Goal: Book appointment/travel/reservation

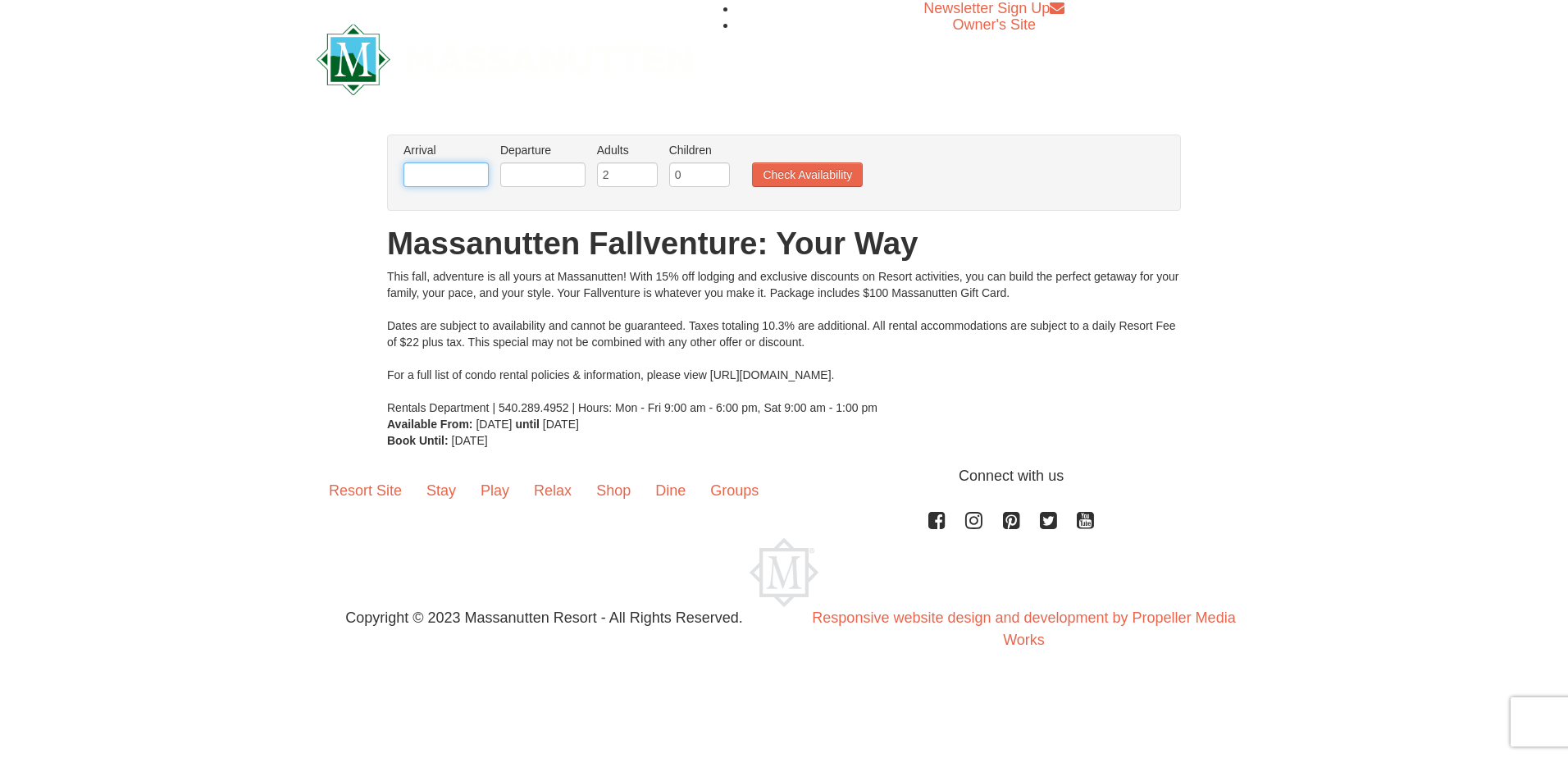
click at [437, 181] on input "text" at bounding box center [446, 175] width 85 height 25
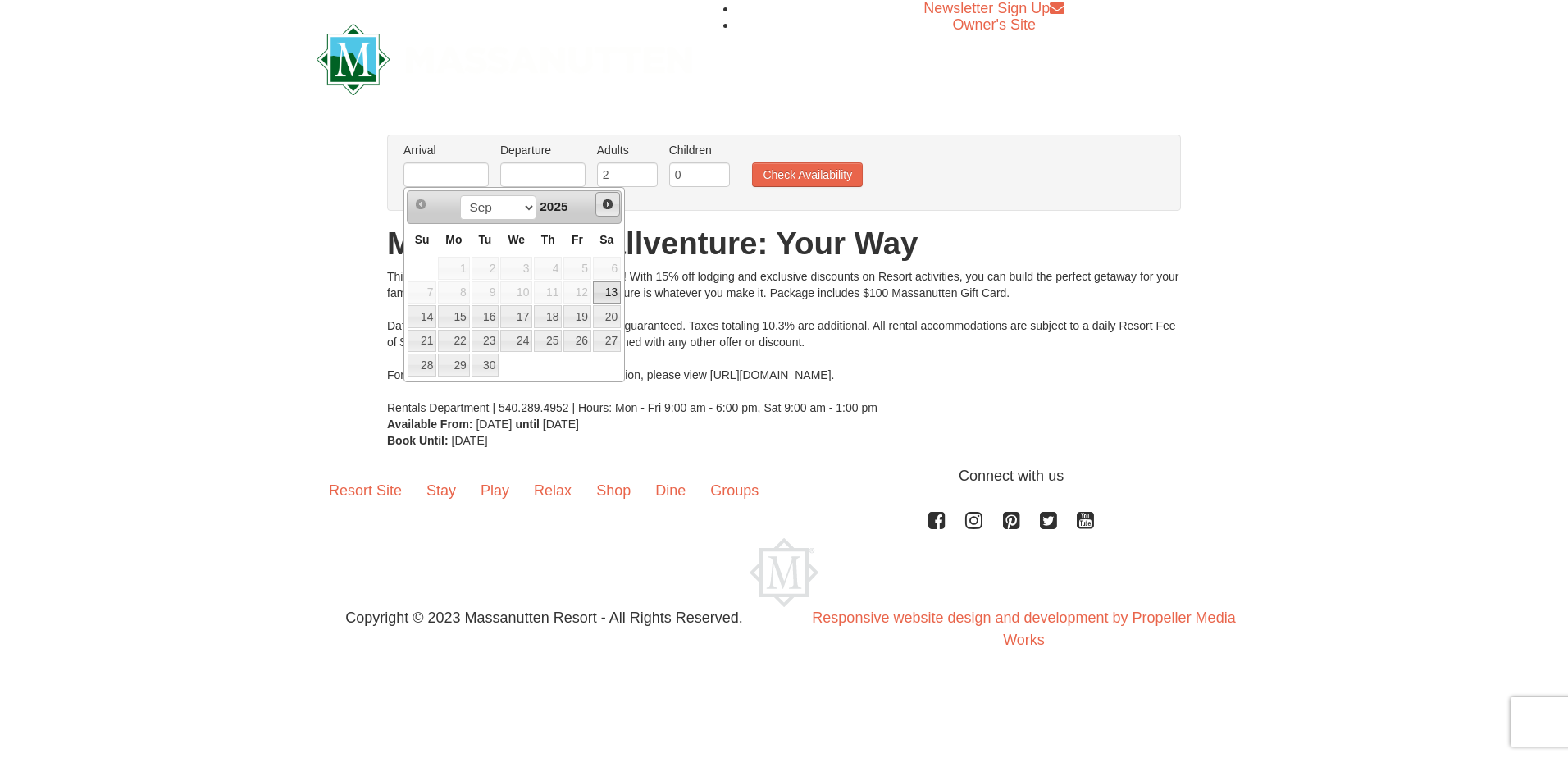
click at [609, 207] on span "Next" at bounding box center [608, 204] width 13 height 13
click at [610, 207] on span "Next" at bounding box center [608, 204] width 13 height 13
click at [583, 285] on link "7" at bounding box center [577, 293] width 28 height 23
type input "[DATE]"
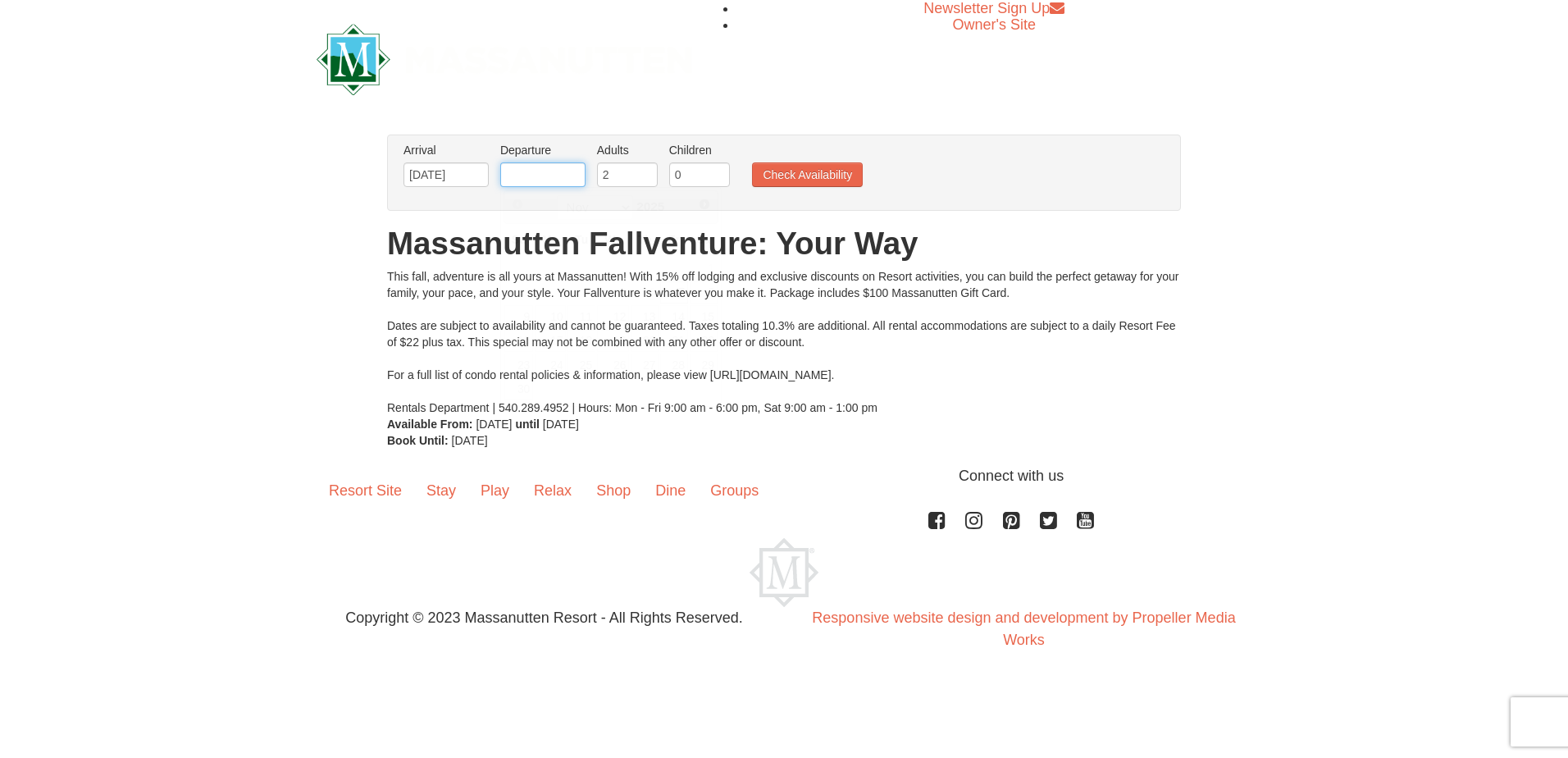
click at [542, 187] on body "Browser Not Supported We notice you are using a browser which will not provide …" at bounding box center [784, 341] width 1568 height 683
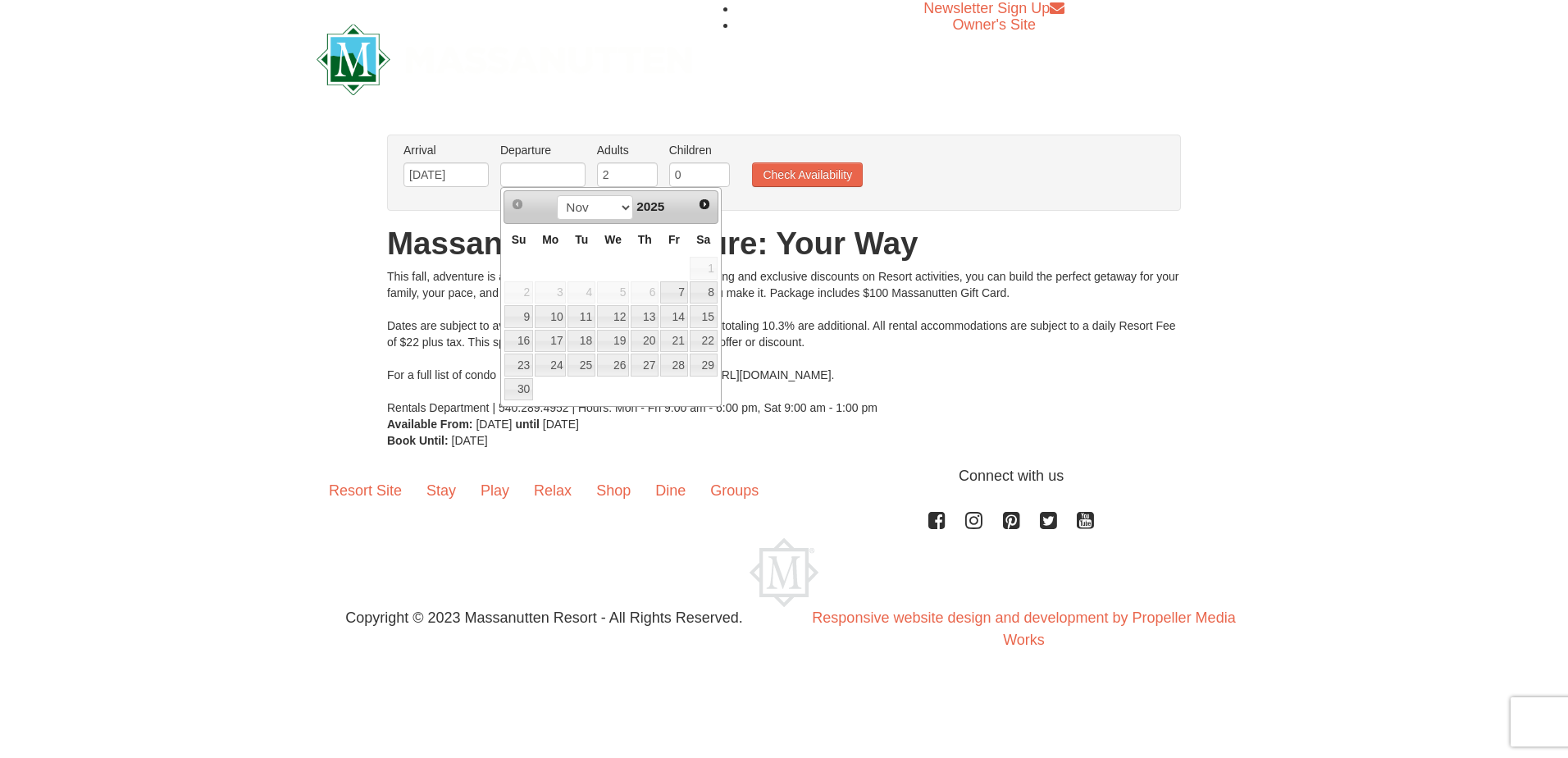
click at [534, 315] on td "10" at bounding box center [551, 317] width 32 height 25
type input "[DATE]"
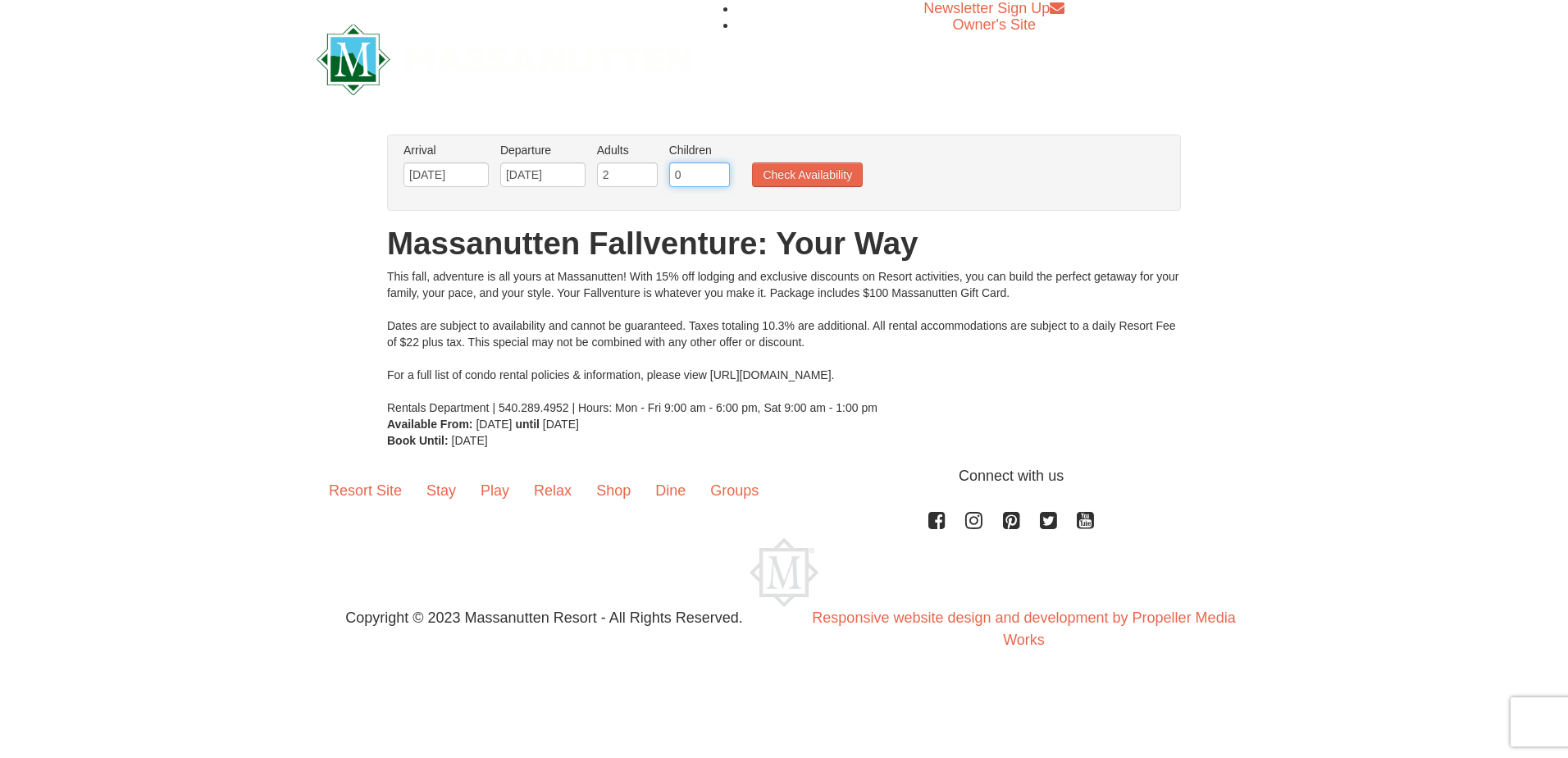
drag, startPoint x: 681, startPoint y: 183, endPoint x: 655, endPoint y: 180, distance: 26.2
click at [655, 180] on ul "Arrival Please format dates MM/DD/YYYY Please format dates MM/DD/YYYY [DATE] De…" at bounding box center [776, 169] width 752 height 53
type input "3"
click at [799, 172] on button "Check Availability" at bounding box center [807, 175] width 111 height 25
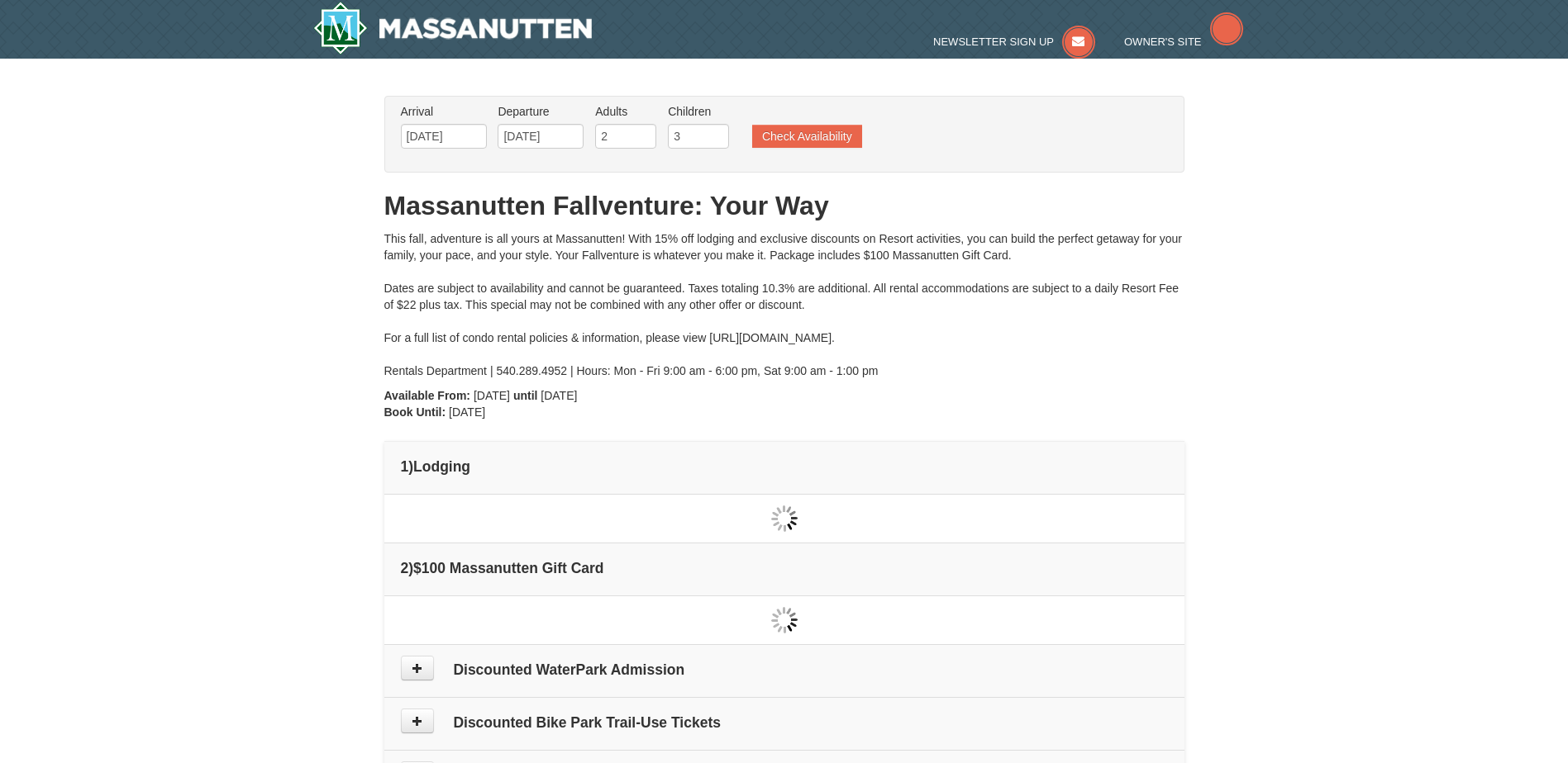
type input "[DATE]"
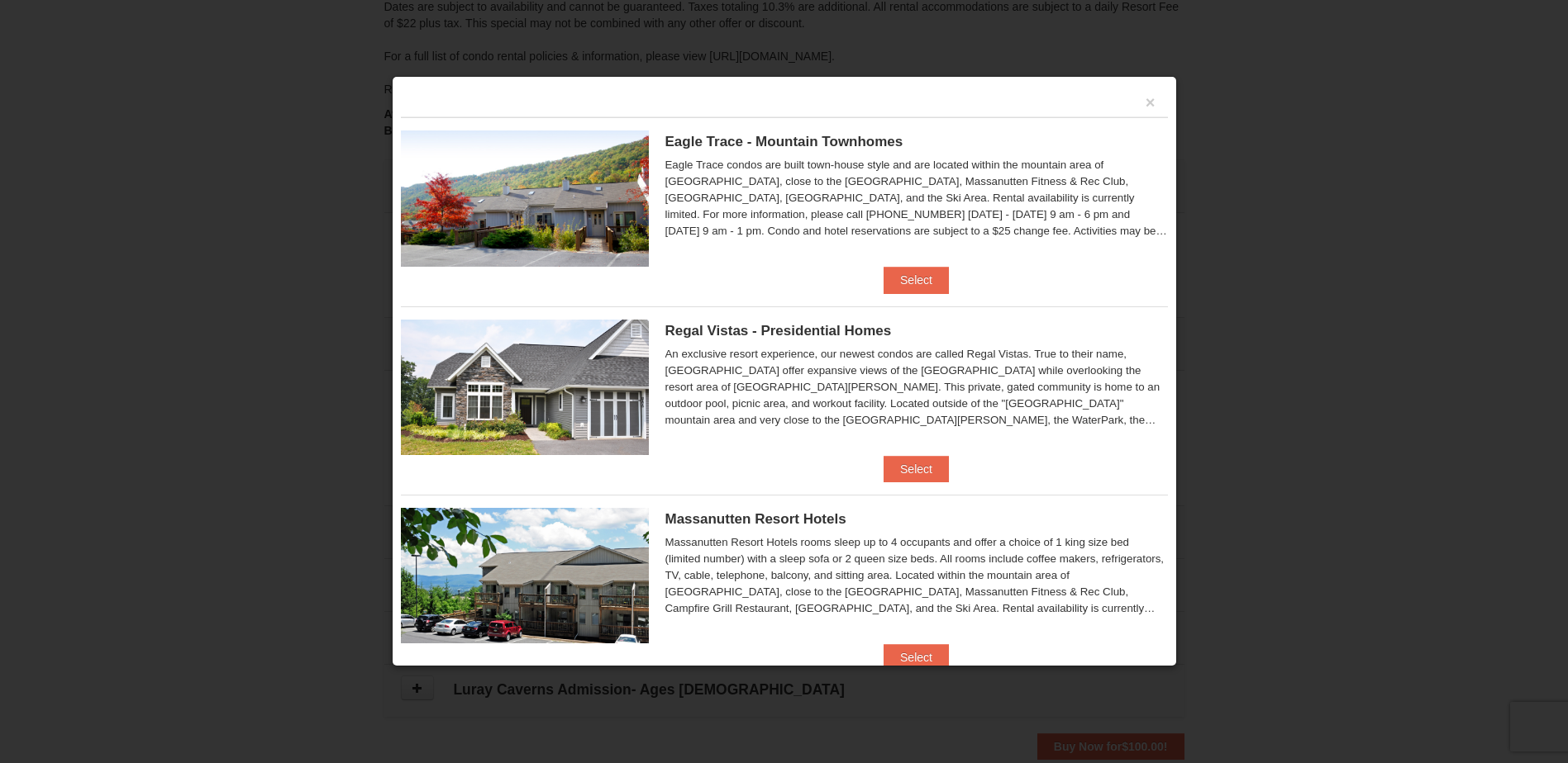
scroll to position [258, 0]
click at [902, 284] on button "Select" at bounding box center [916, 281] width 65 height 27
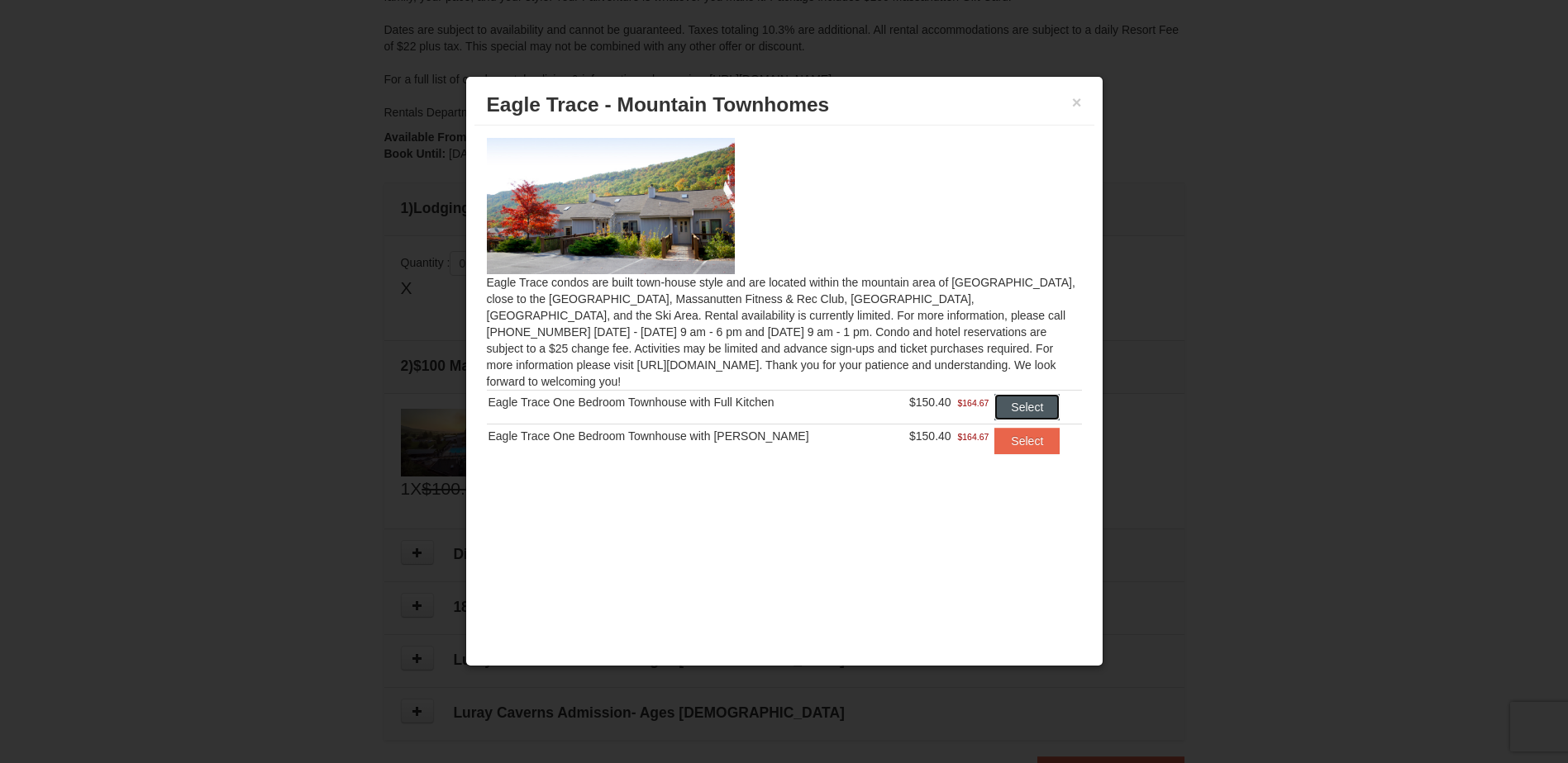
click at [1018, 394] on button "Select" at bounding box center [1027, 407] width 65 height 27
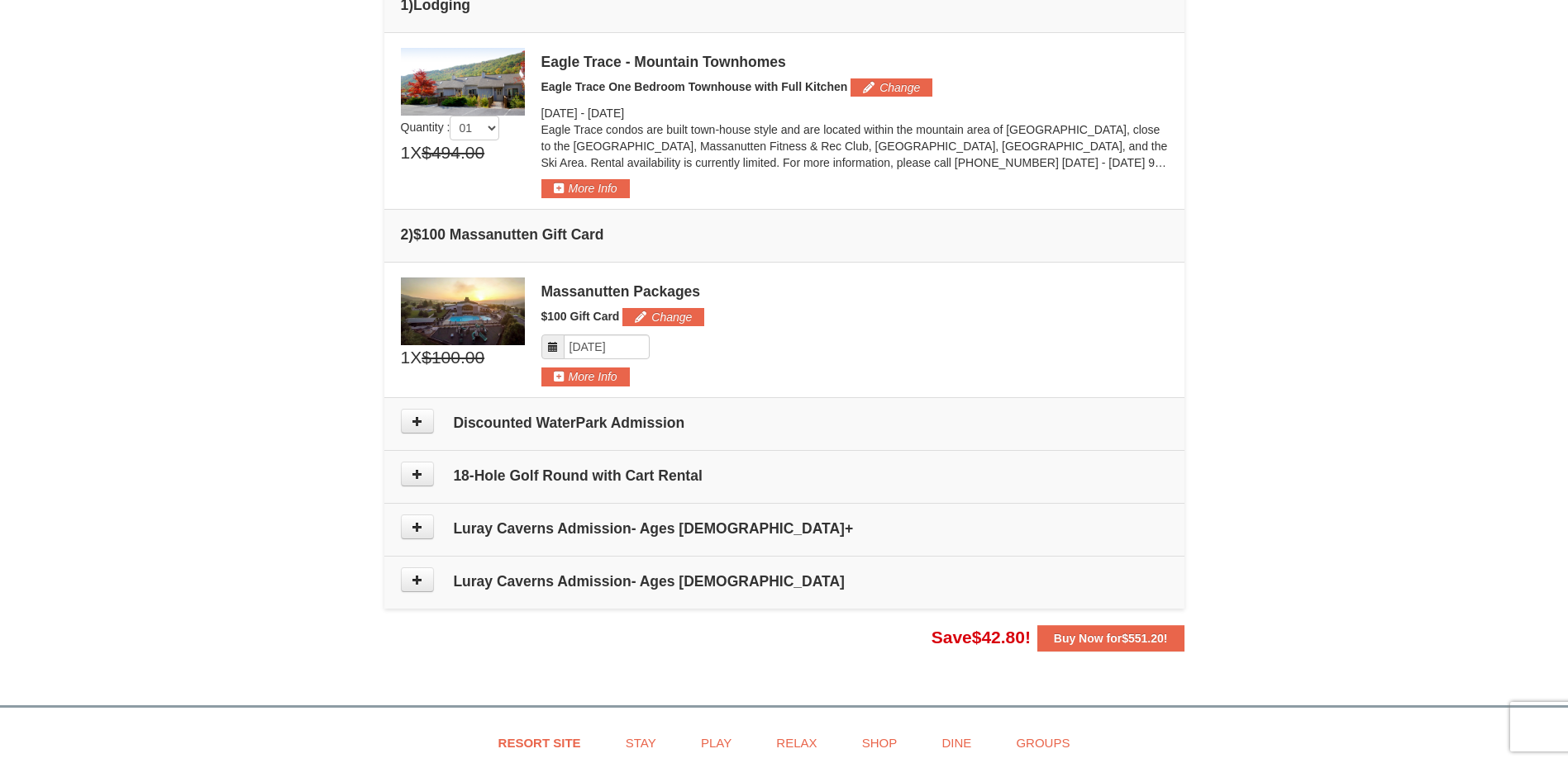
scroll to position [505, 0]
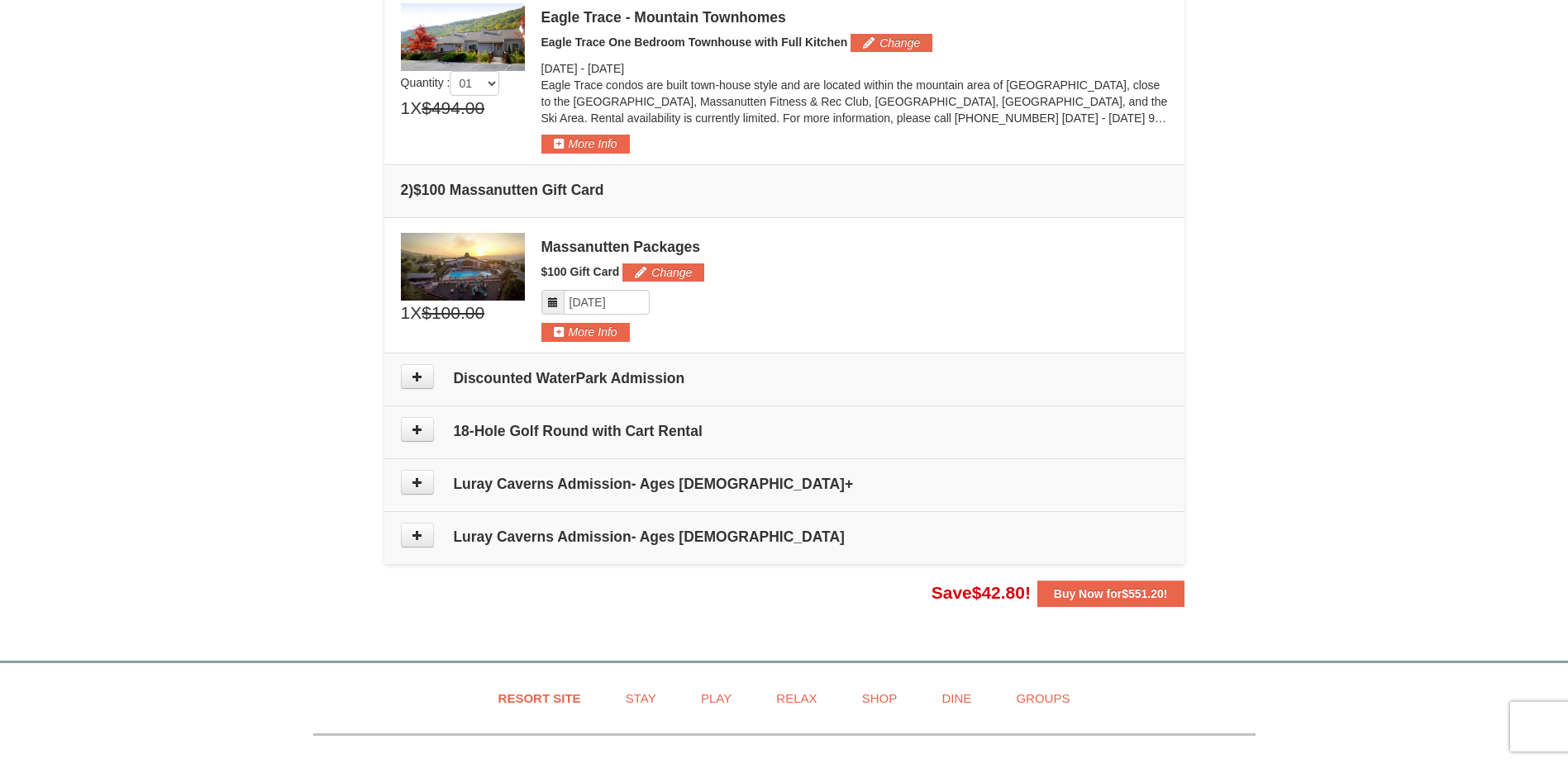
click at [653, 391] on td "Discounted WaterPark Admission" at bounding box center [784, 379] width 800 height 53
click at [653, 382] on h4 "Discounted WaterPark Admission" at bounding box center [784, 378] width 767 height 16
click at [421, 372] on icon at bounding box center [417, 377] width 12 height 12
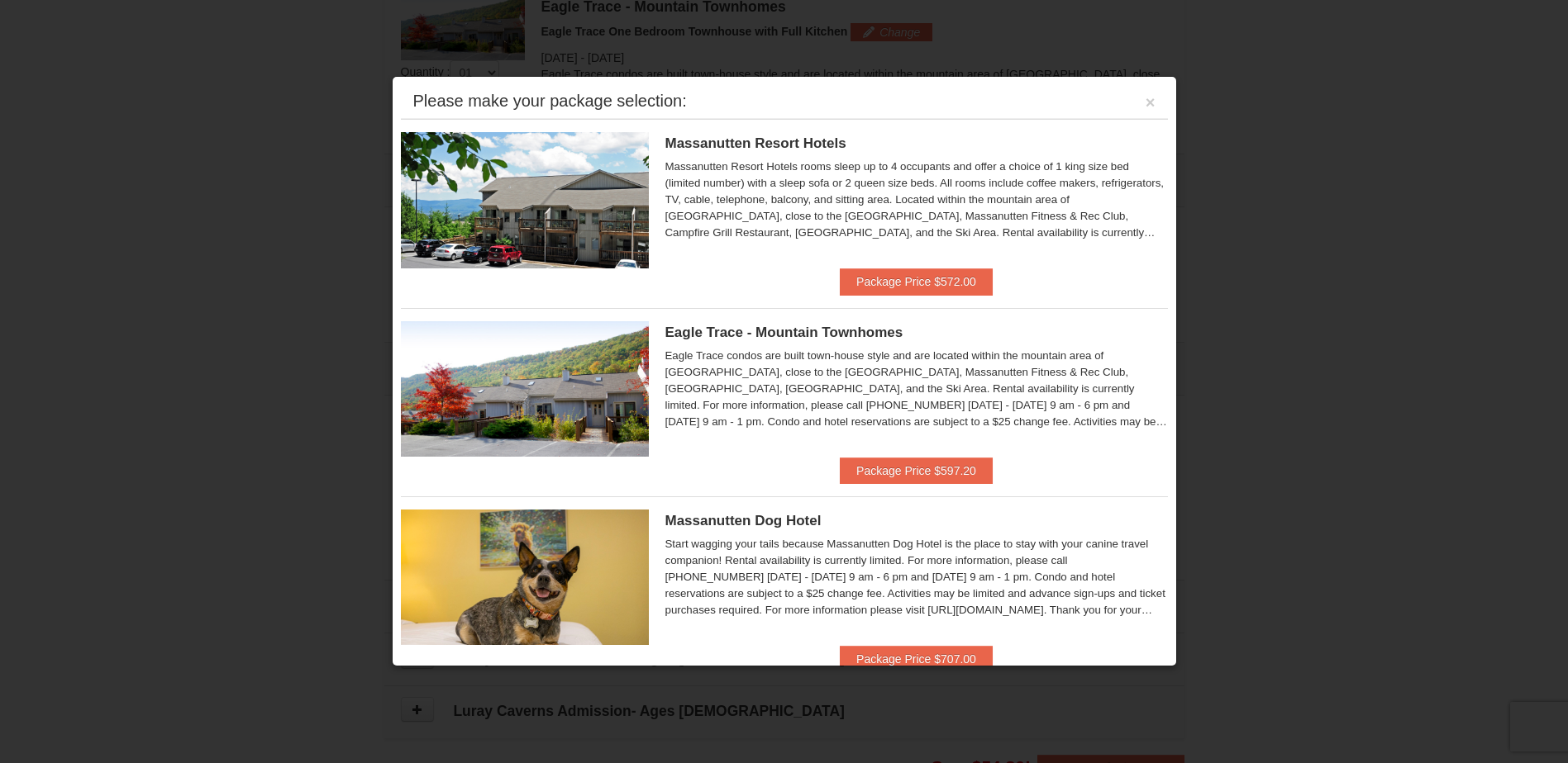
scroll to position [508, 0]
click at [1145, 105] on button "×" at bounding box center [1150, 102] width 10 height 16
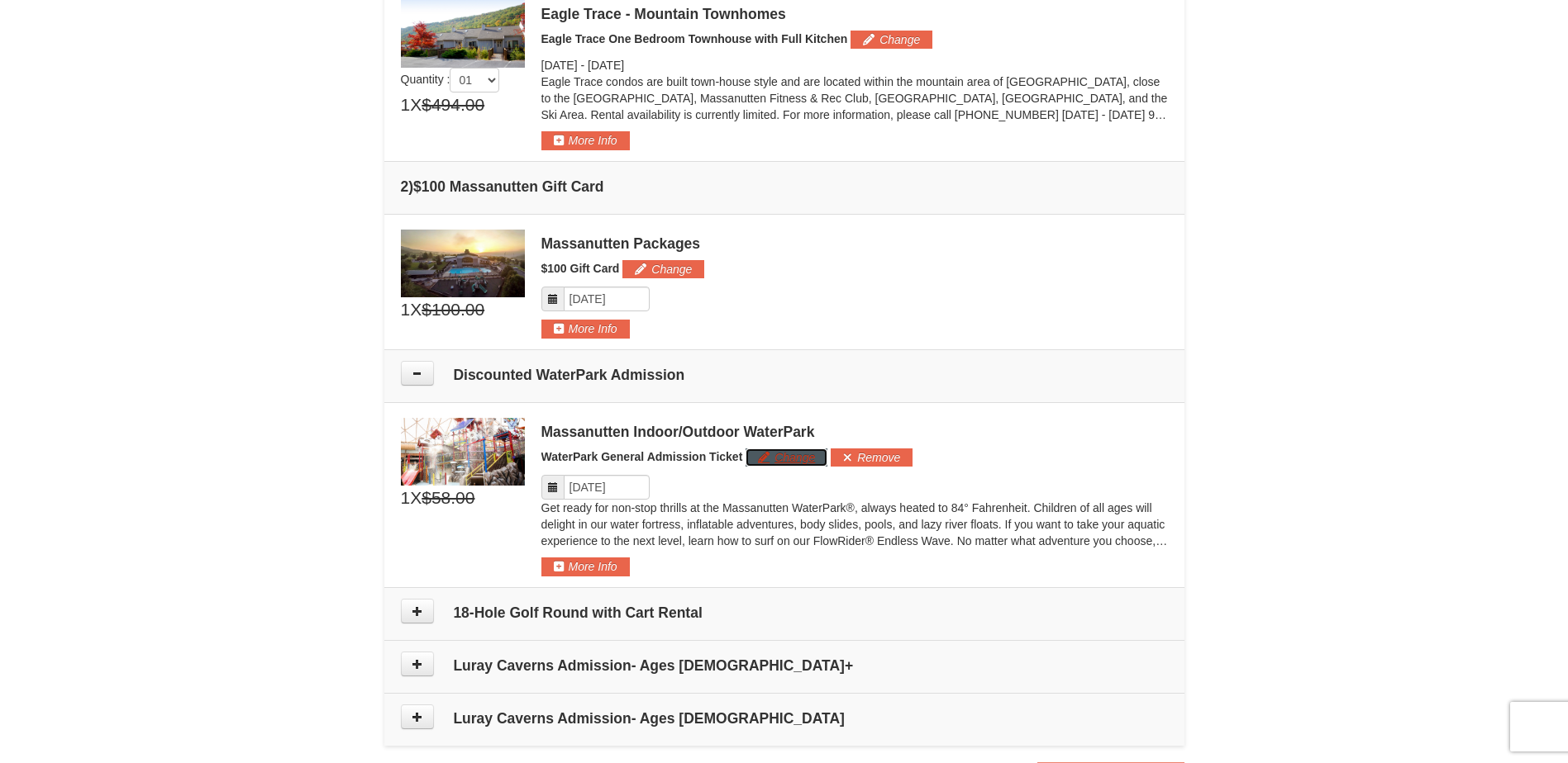
click at [781, 456] on button "Change" at bounding box center [785, 457] width 82 height 18
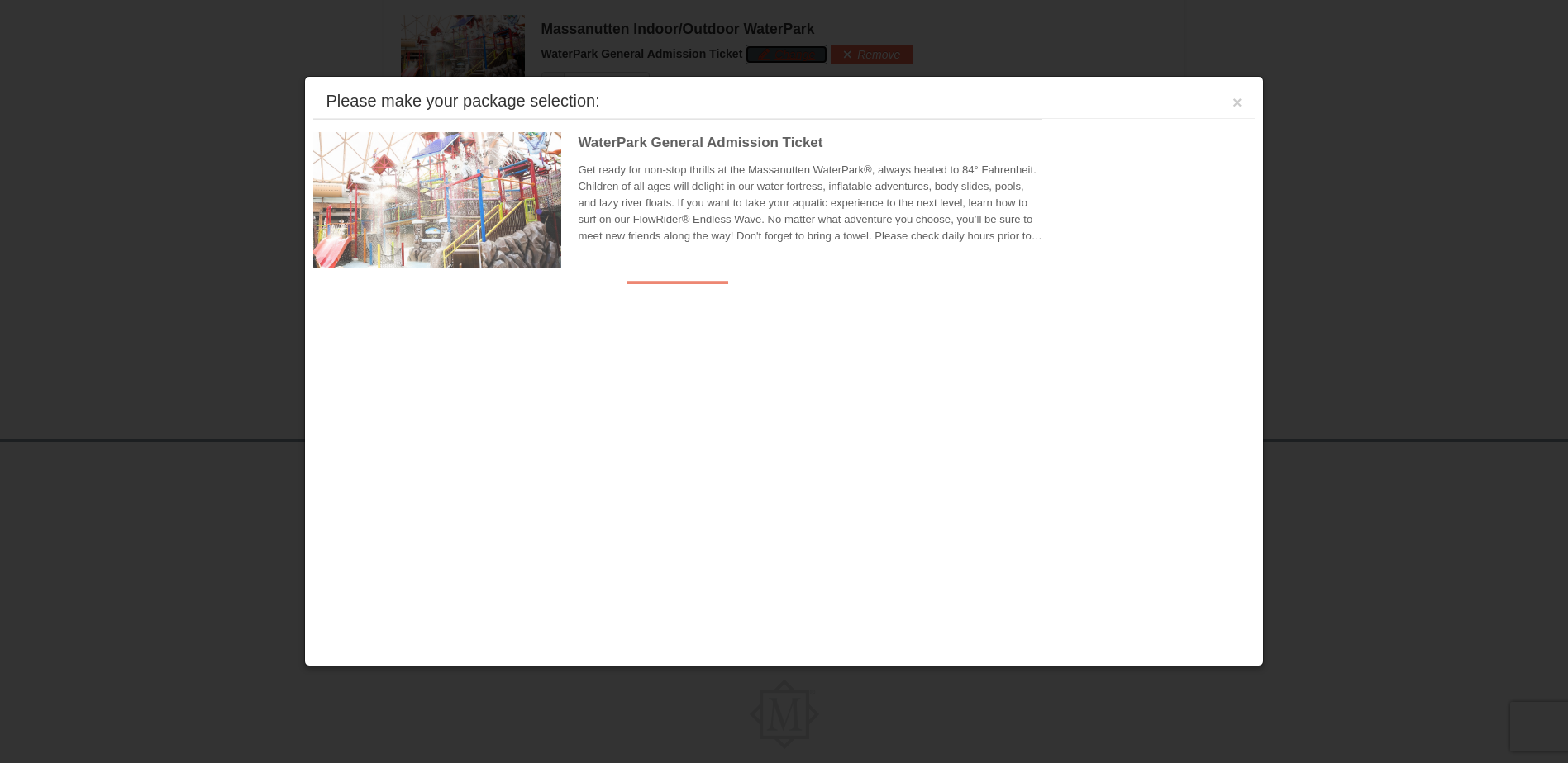
scroll to position [926, 0]
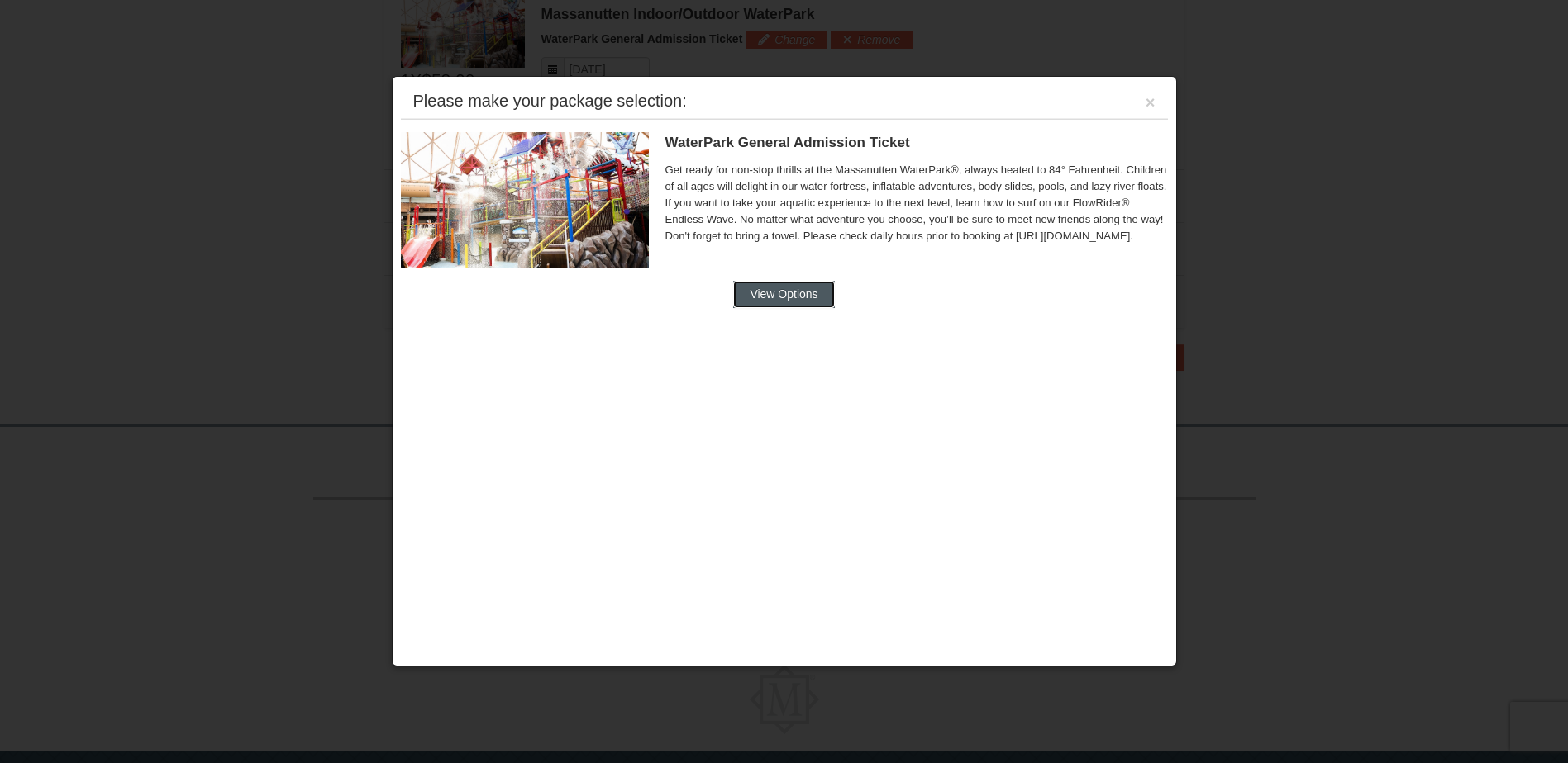
click at [761, 303] on button "View Options" at bounding box center [783, 294] width 101 height 27
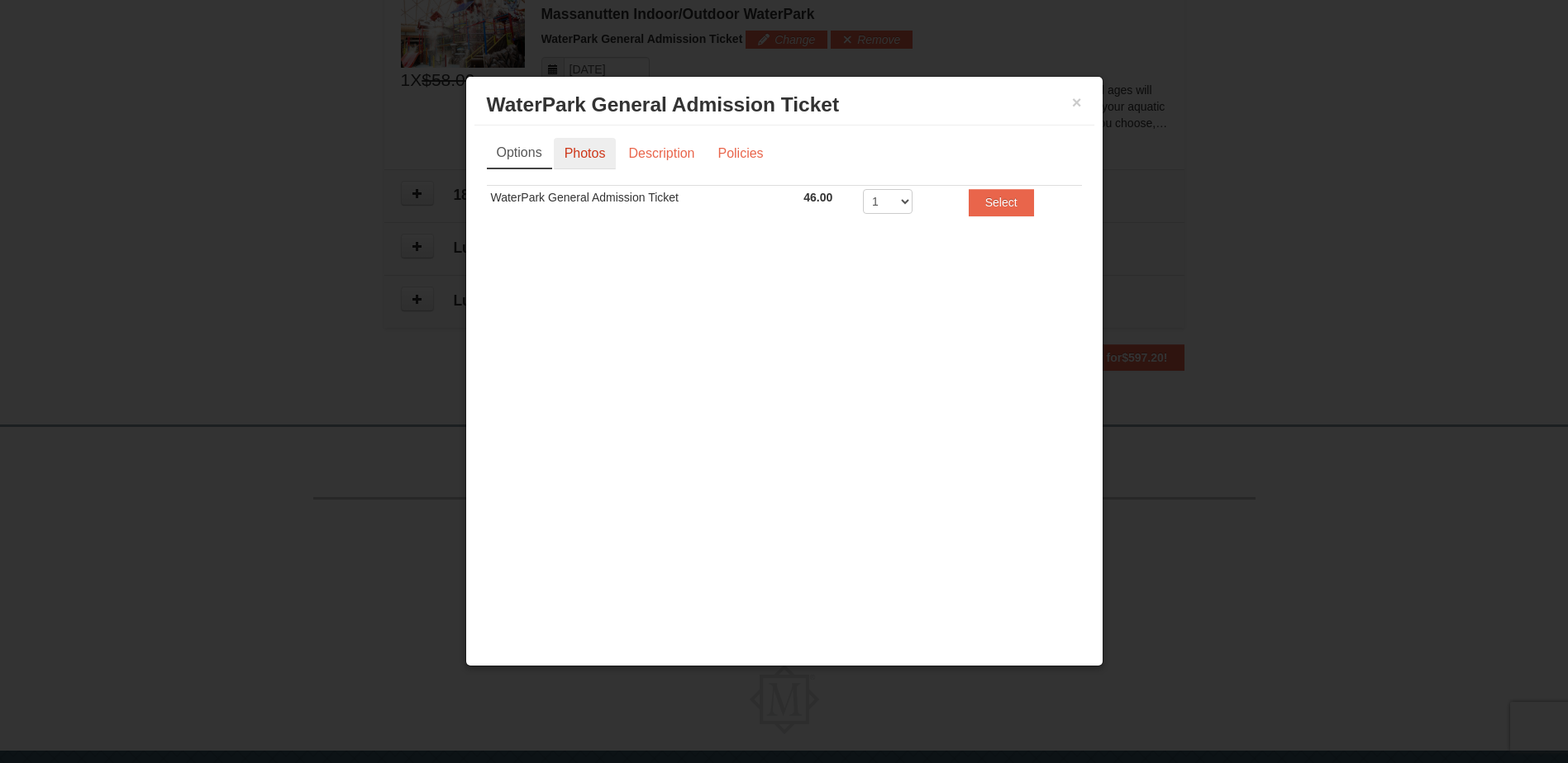
click at [586, 143] on link "Photos" at bounding box center [585, 154] width 62 height 32
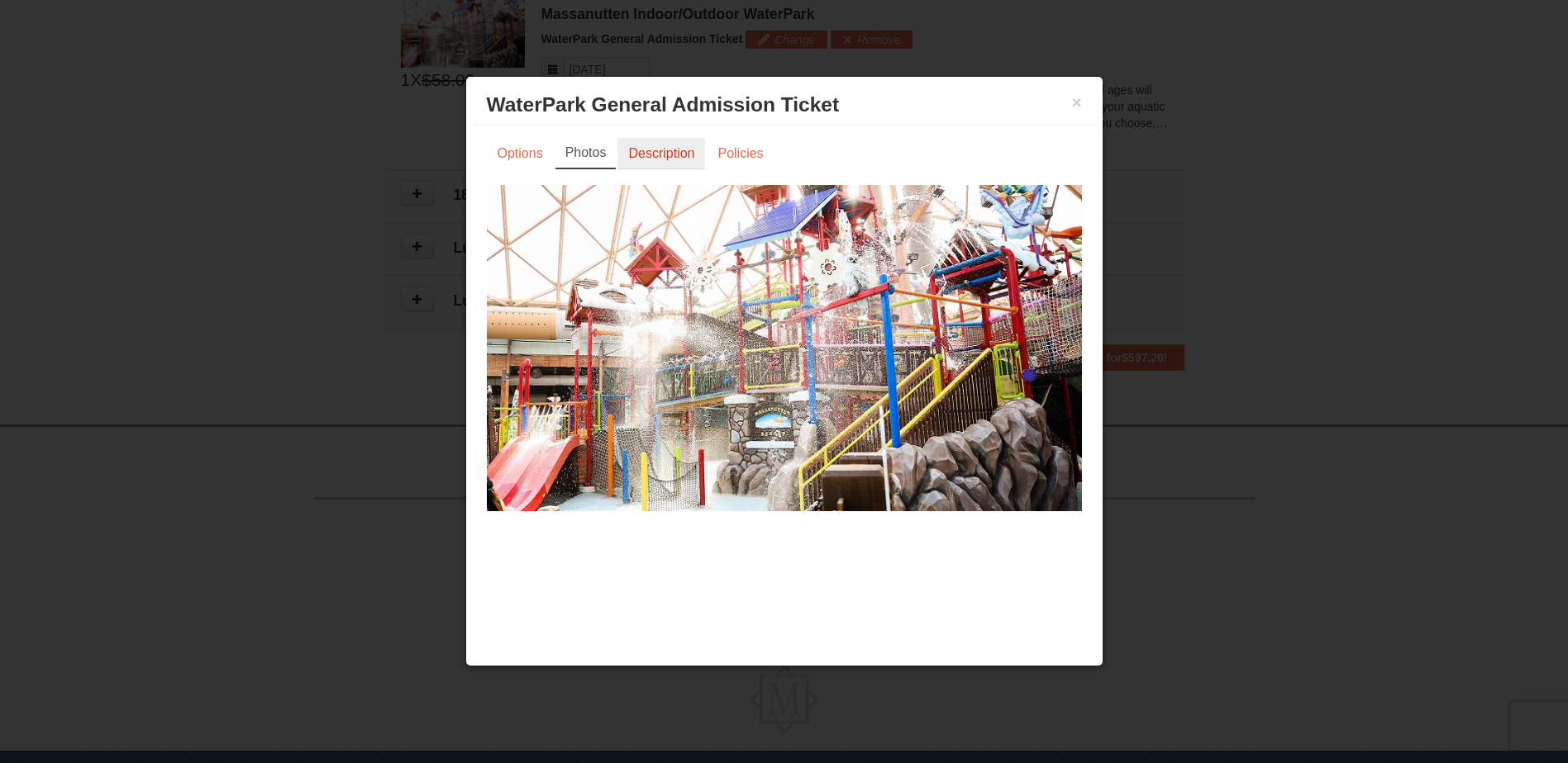
click at [660, 149] on link "Description" at bounding box center [660, 154] width 87 height 32
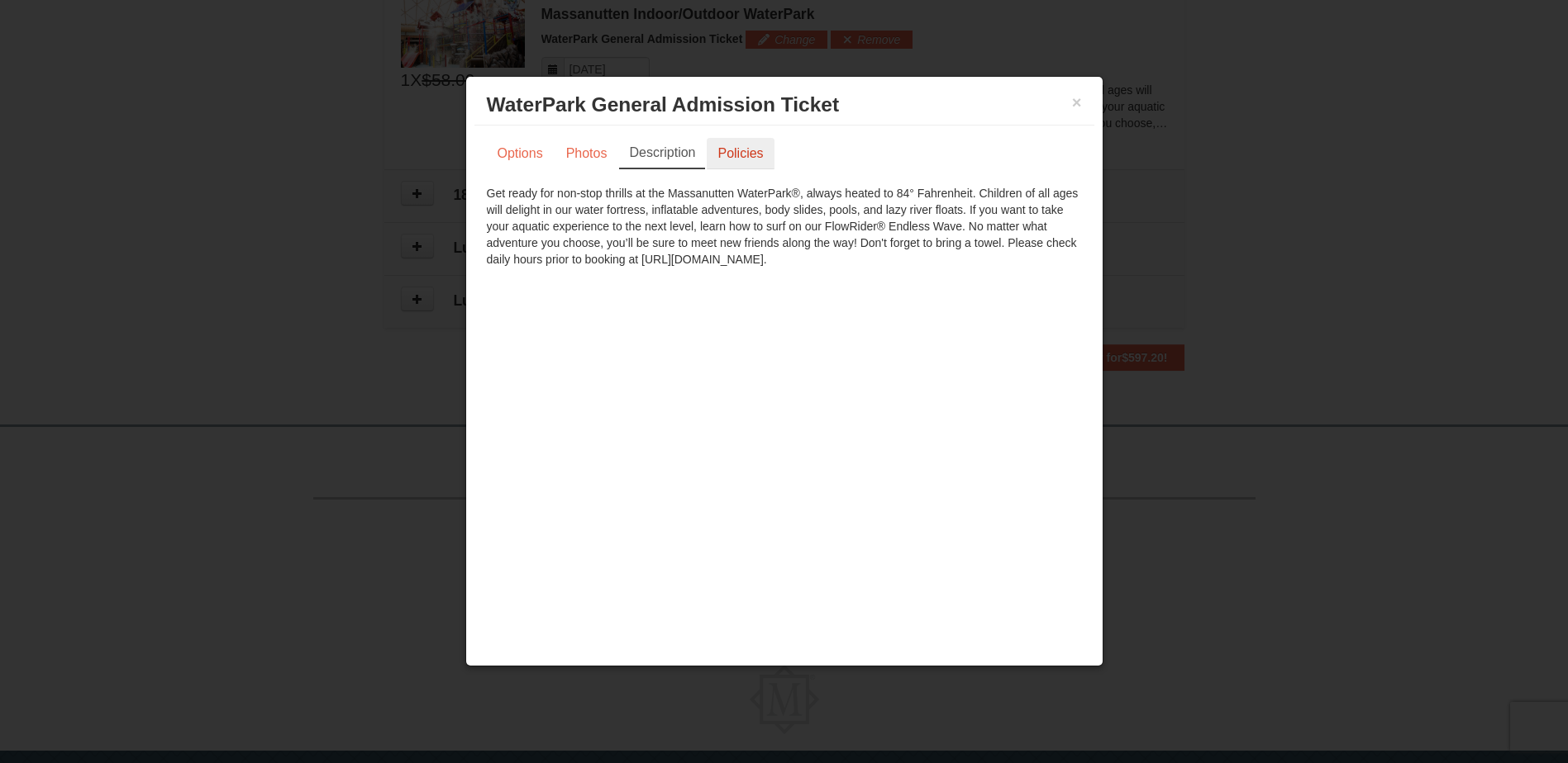
click at [771, 163] on link "Policies" at bounding box center [740, 154] width 67 height 32
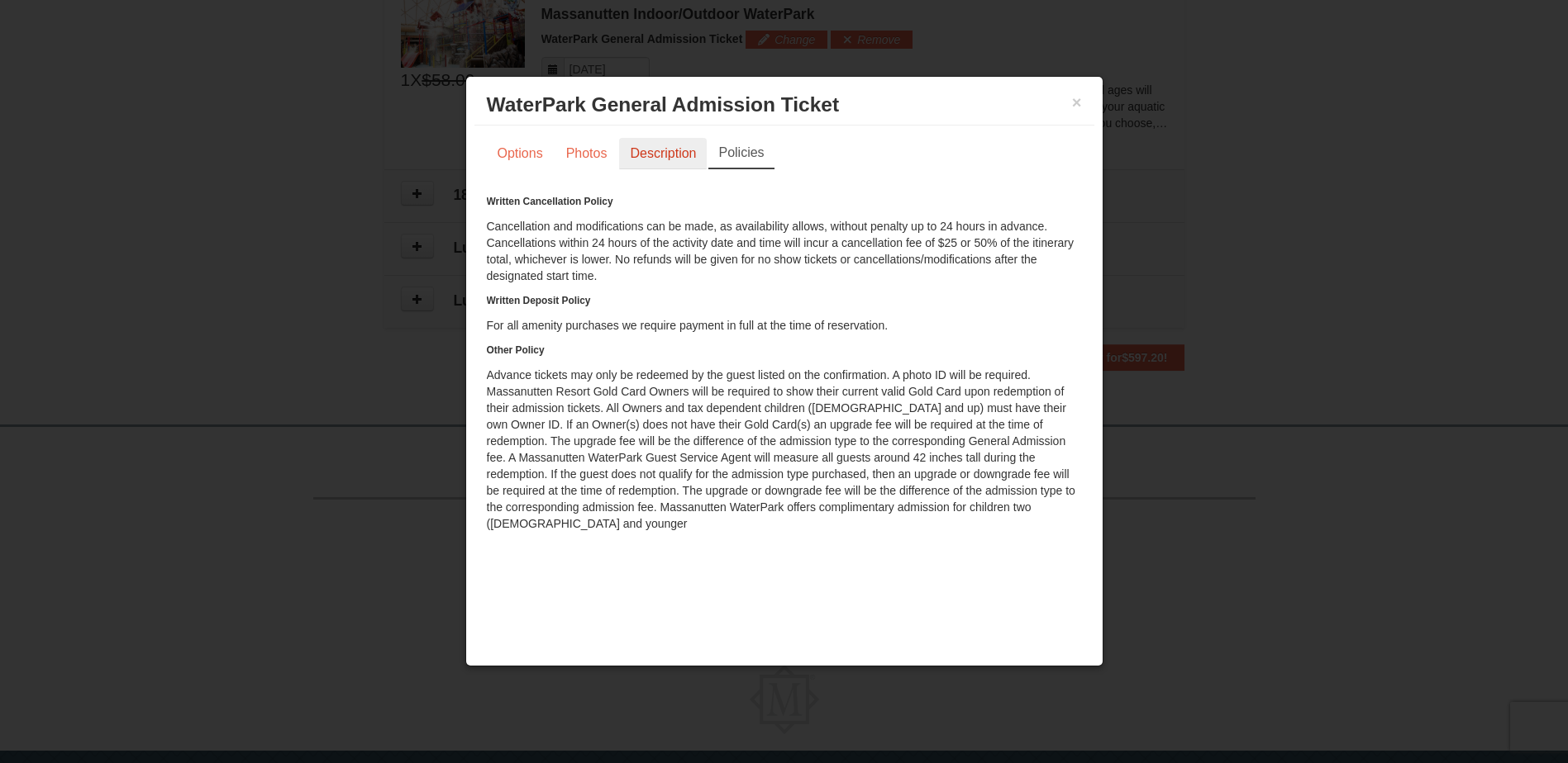
click at [687, 160] on link "Description" at bounding box center [662, 154] width 87 height 32
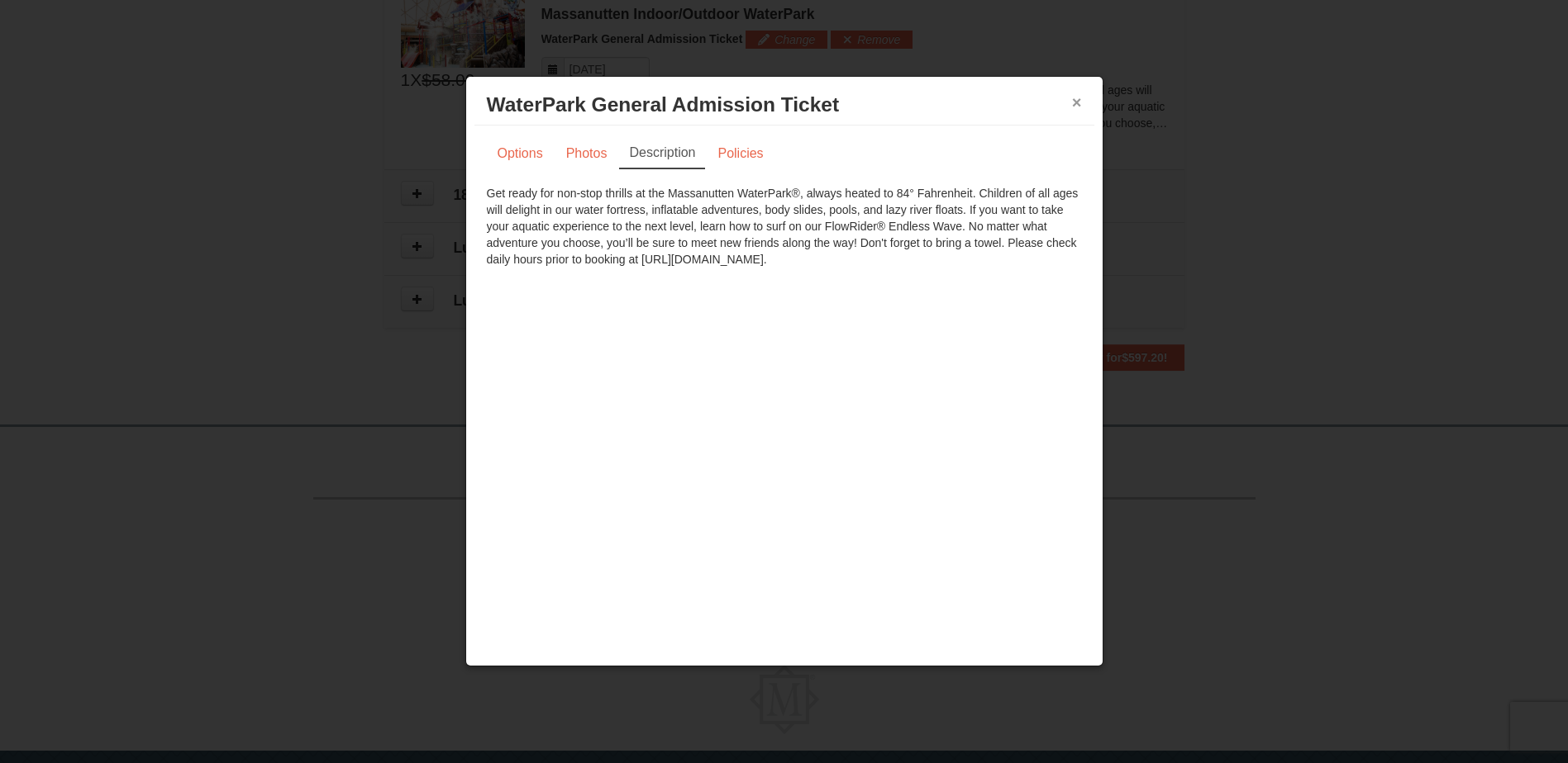
click at [1075, 110] on button "×" at bounding box center [1077, 102] width 10 height 16
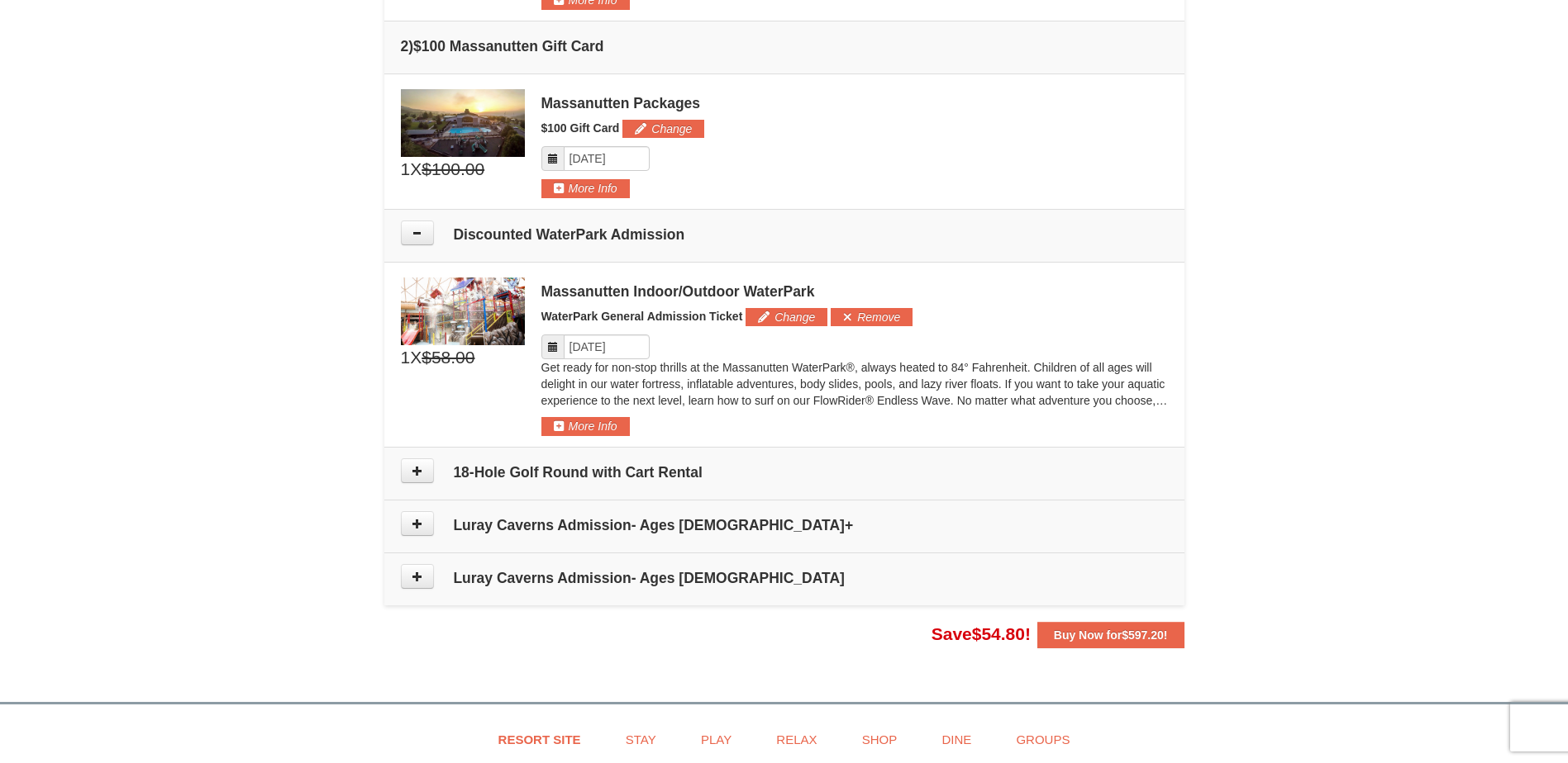
scroll to position [597, 0]
